Goal: Find specific page/section: Find specific page/section

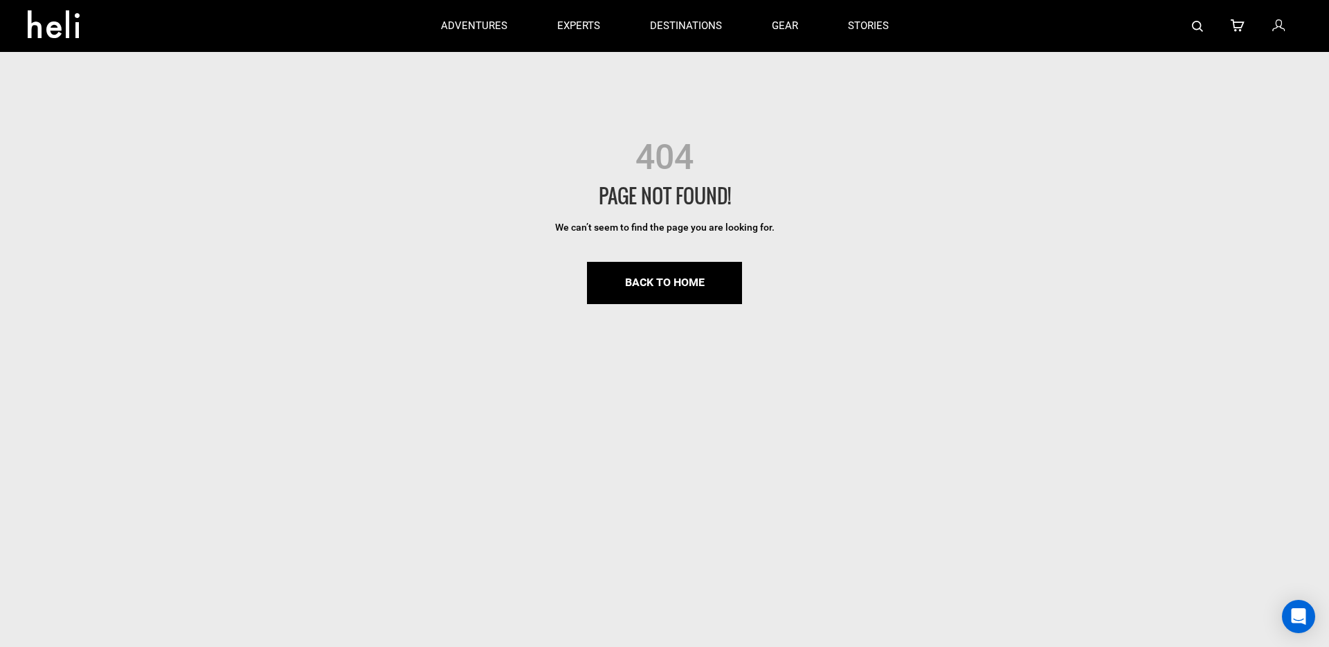
click at [1196, 24] on img at bounding box center [1197, 26] width 11 height 11
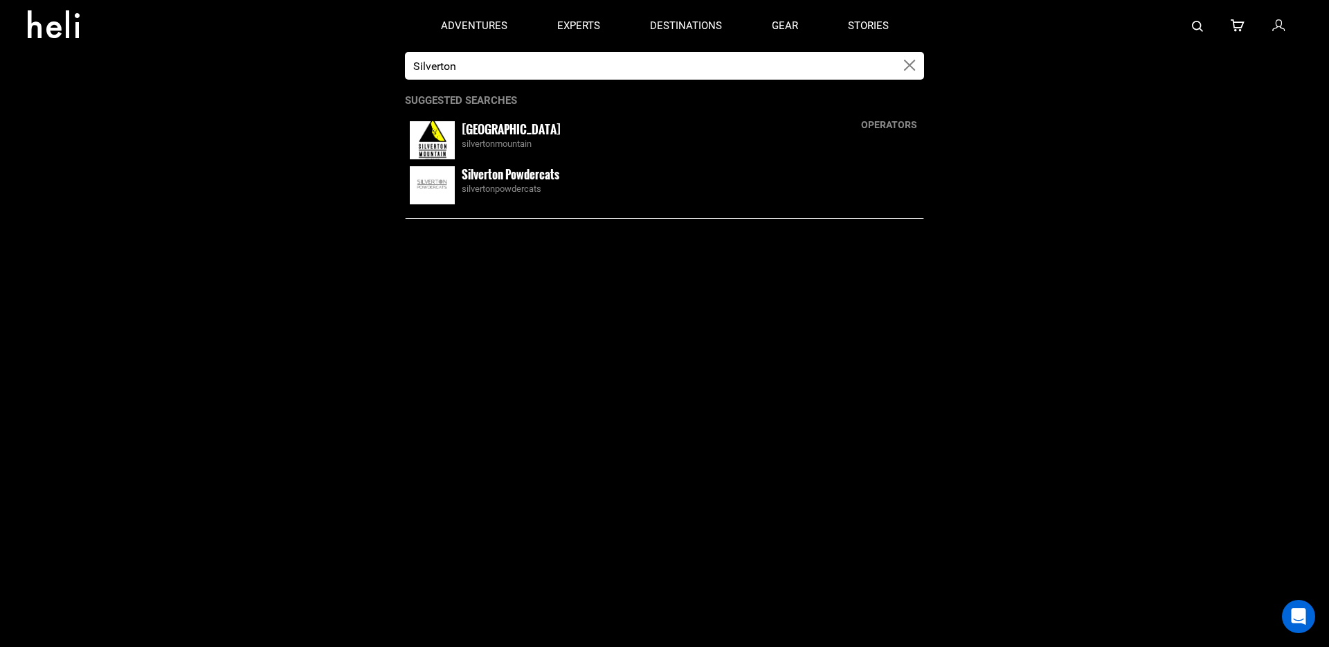
type input "Silverton"
click at [486, 131] on small "[GEOGRAPHIC_DATA]" at bounding box center [511, 128] width 99 height 17
